Goal: Task Accomplishment & Management: Manage account settings

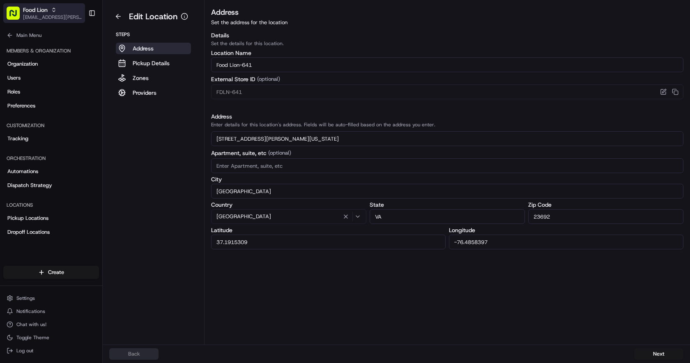
click at [29, 9] on span "Food Lion" at bounding box center [35, 10] width 25 height 8
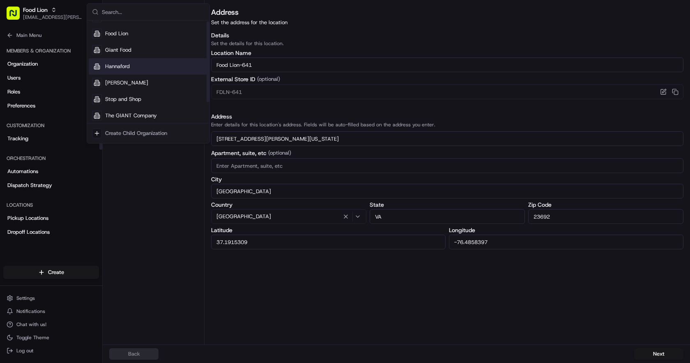
scroll to position [28, 0]
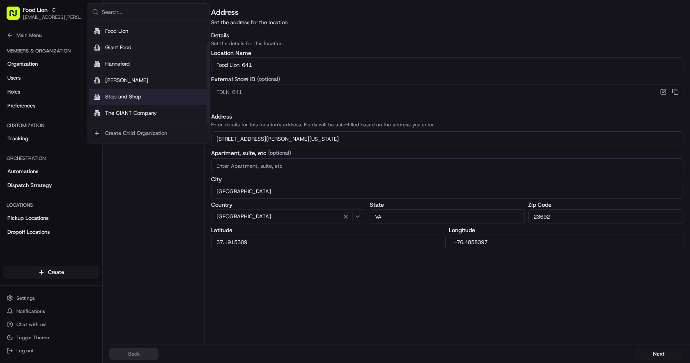
click at [135, 99] on span "Stop and Shop" at bounding box center [123, 96] width 36 height 7
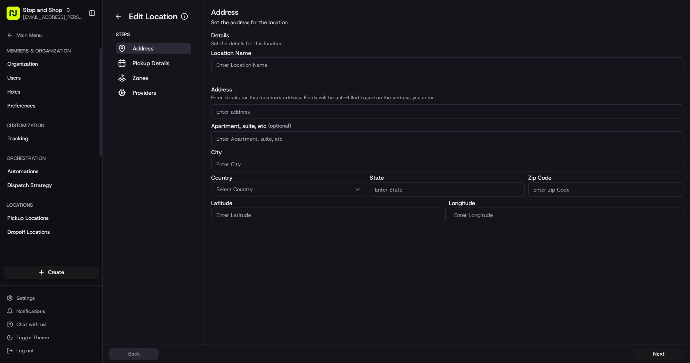
scroll to position [165, 0]
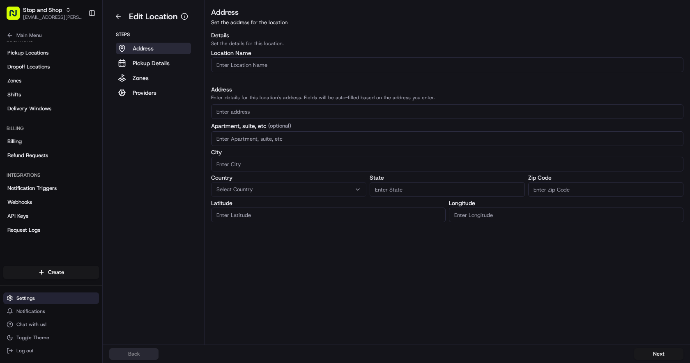
click at [53, 301] on button "Settings" at bounding box center [51, 298] width 96 height 11
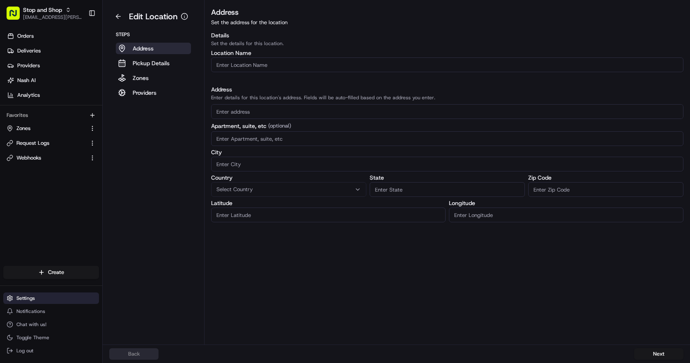
click at [43, 301] on button "Settings" at bounding box center [51, 298] width 96 height 11
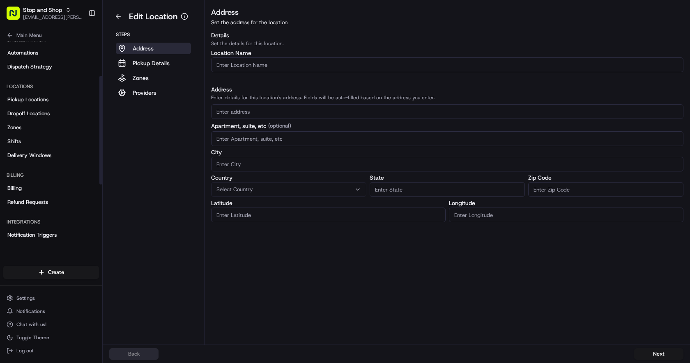
scroll to position [9, 0]
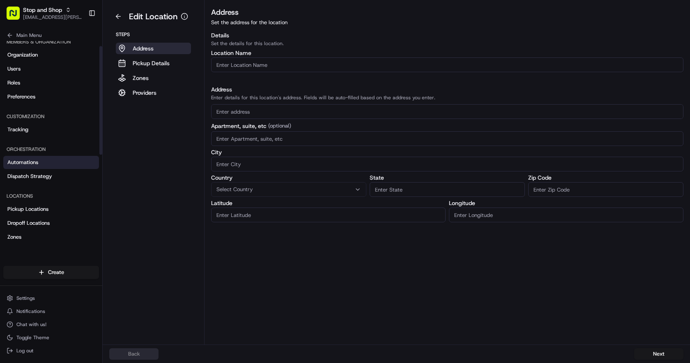
click at [52, 158] on link "Automations" at bounding box center [51, 162] width 96 height 13
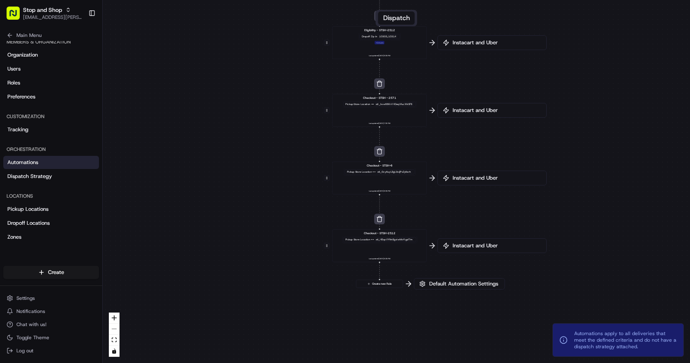
drag, startPoint x: 613, startPoint y: 248, endPoint x: 578, endPoint y: 151, distance: 103.5
click at [596, 121] on div "0 0 0 0 0 0 0 Order / Delivery Received Eligibility - STSH-2571 Dropoff Zip in …" at bounding box center [396, 181] width 587 height 363
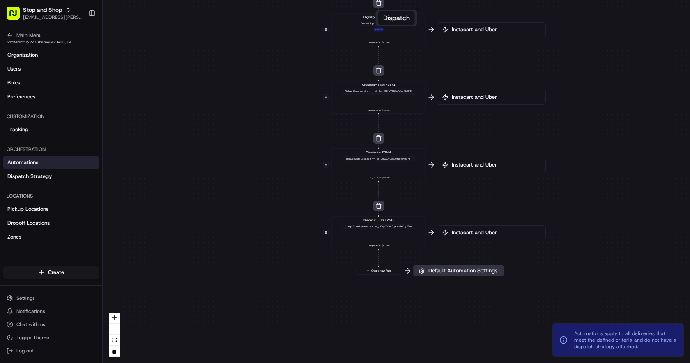
click at [444, 271] on span "Default Automation Settings" at bounding box center [462, 270] width 72 height 7
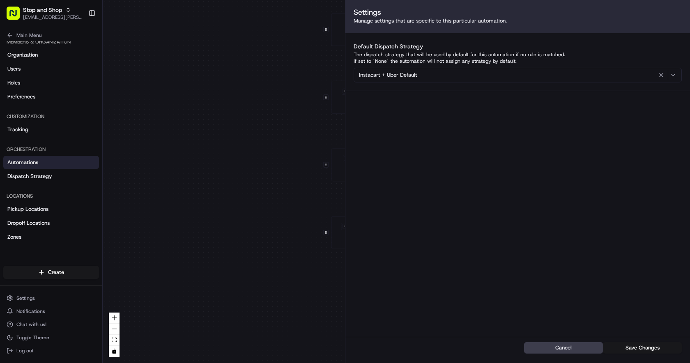
click at [237, 165] on div "0 0 0 0 0 0 0 Order / Delivery Received Eligibility - STSH-2571 Dropoff Zip in …" at bounding box center [396, 181] width 587 height 363
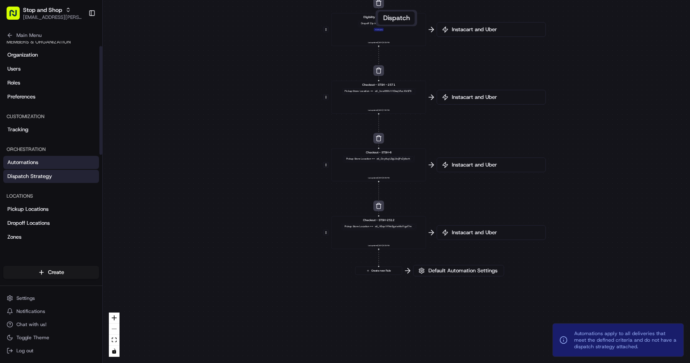
click at [39, 173] on span "Dispatch Strategy" at bounding box center [29, 176] width 45 height 7
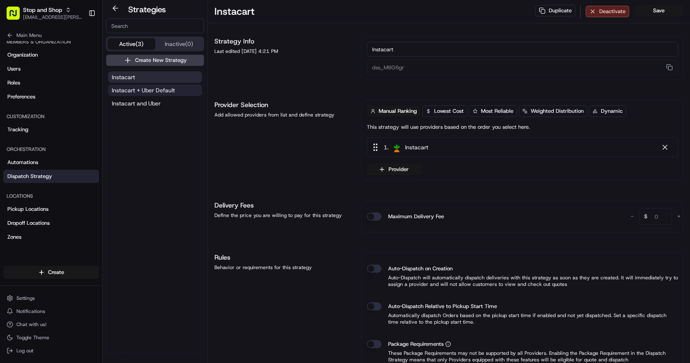
click at [143, 93] on span "Instacart + Uber Default" at bounding box center [143, 90] width 63 height 8
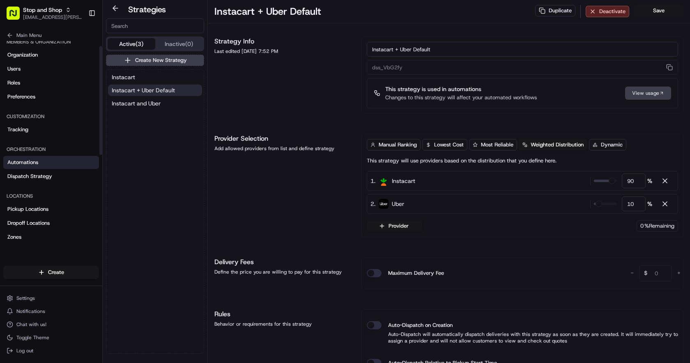
click at [36, 163] on span "Automations" at bounding box center [22, 162] width 31 height 7
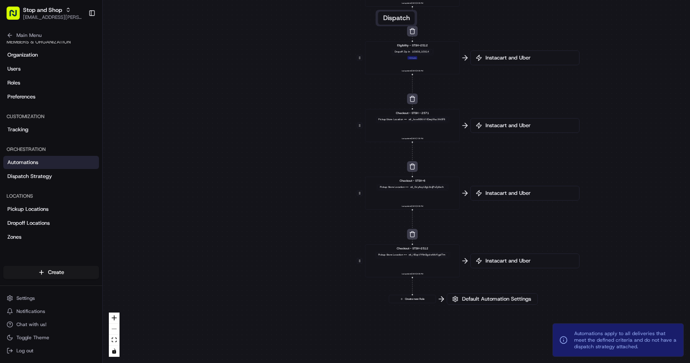
drag, startPoint x: 218, startPoint y: 219, endPoint x: 234, endPoint y: 117, distance: 103.1
click at [234, 117] on div "0 0 0 0 0 0 0 Order / Delivery Received Eligibility - STSH-2571 Dropoff Zip in …" at bounding box center [396, 181] width 587 height 363
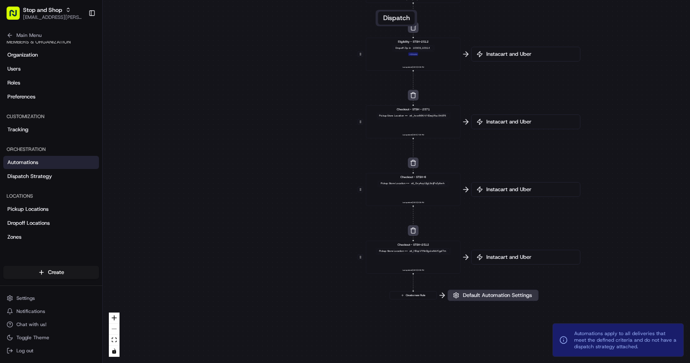
click at [481, 298] on span "Default Automation Settings" at bounding box center [497, 295] width 72 height 7
click at [488, 295] on span "Default Automation Settings" at bounding box center [497, 295] width 72 height 7
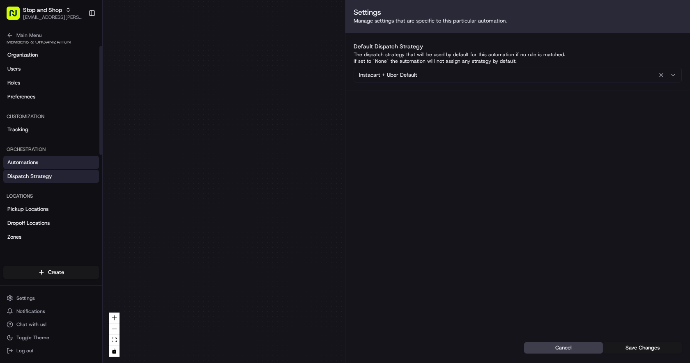
click at [40, 177] on span "Dispatch Strategy" at bounding box center [29, 176] width 45 height 7
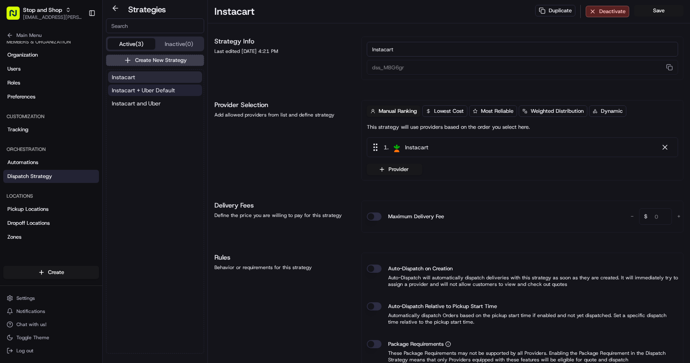
click at [162, 94] on span "Instacart + Uber Default" at bounding box center [143, 90] width 63 height 8
